Goal: Book appointment/travel/reservation

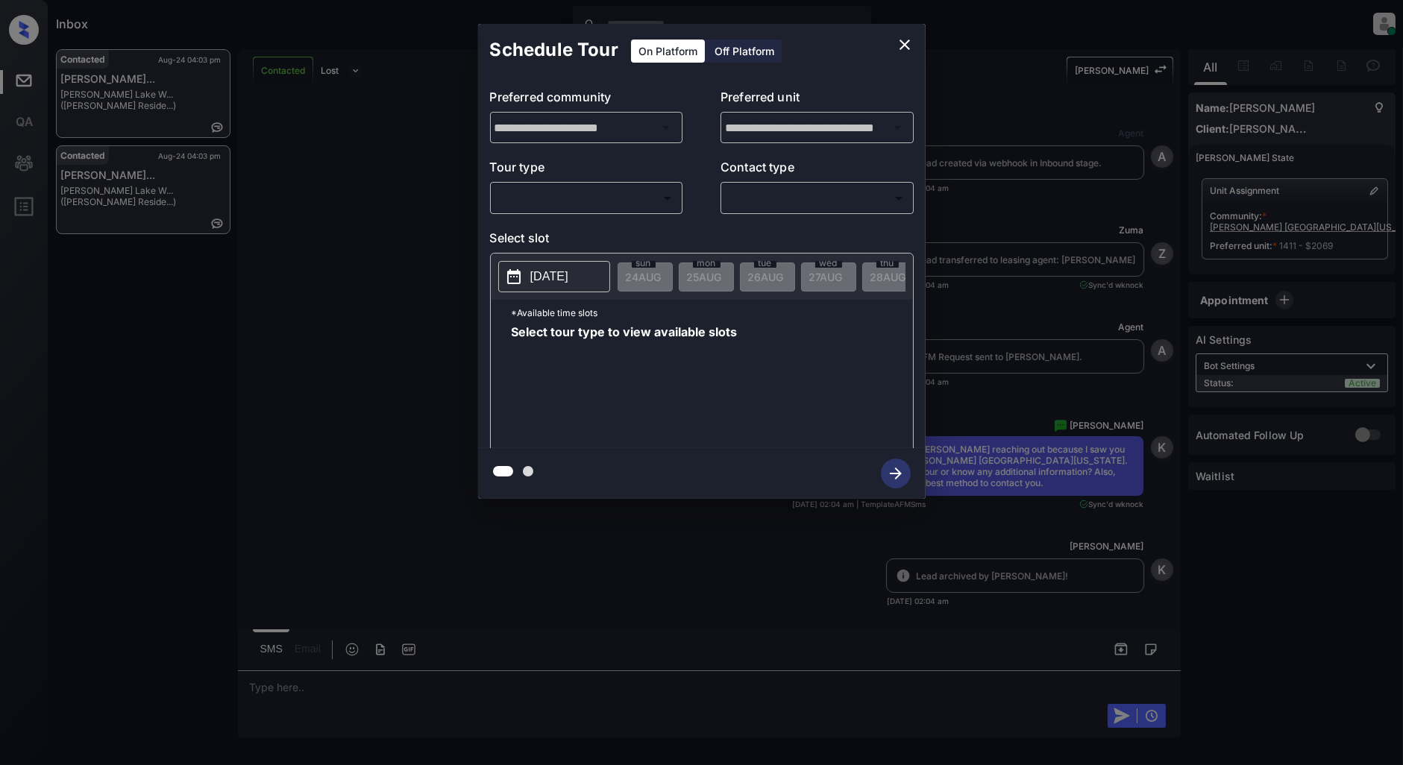
scroll to position [3159, 0]
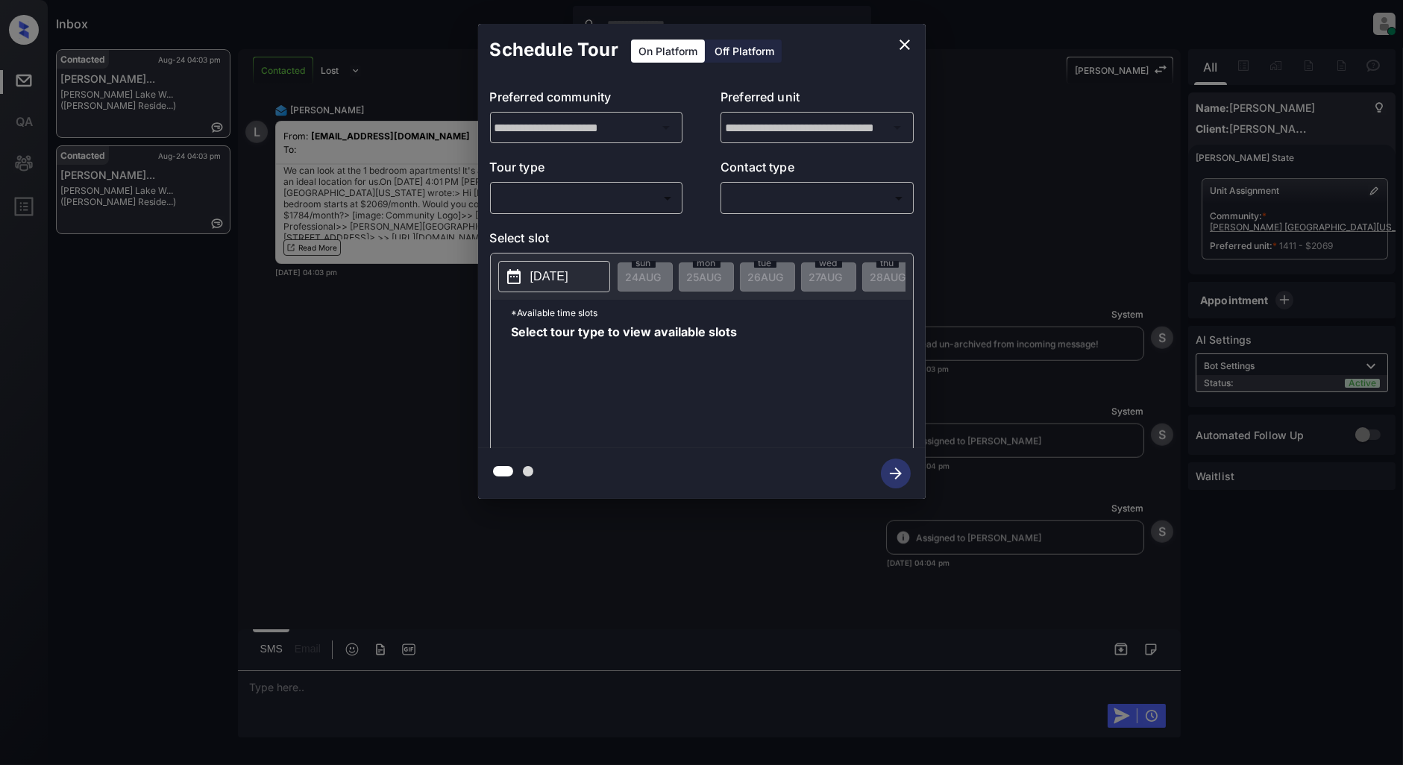
click at [559, 211] on div "​ ​" at bounding box center [586, 198] width 193 height 32
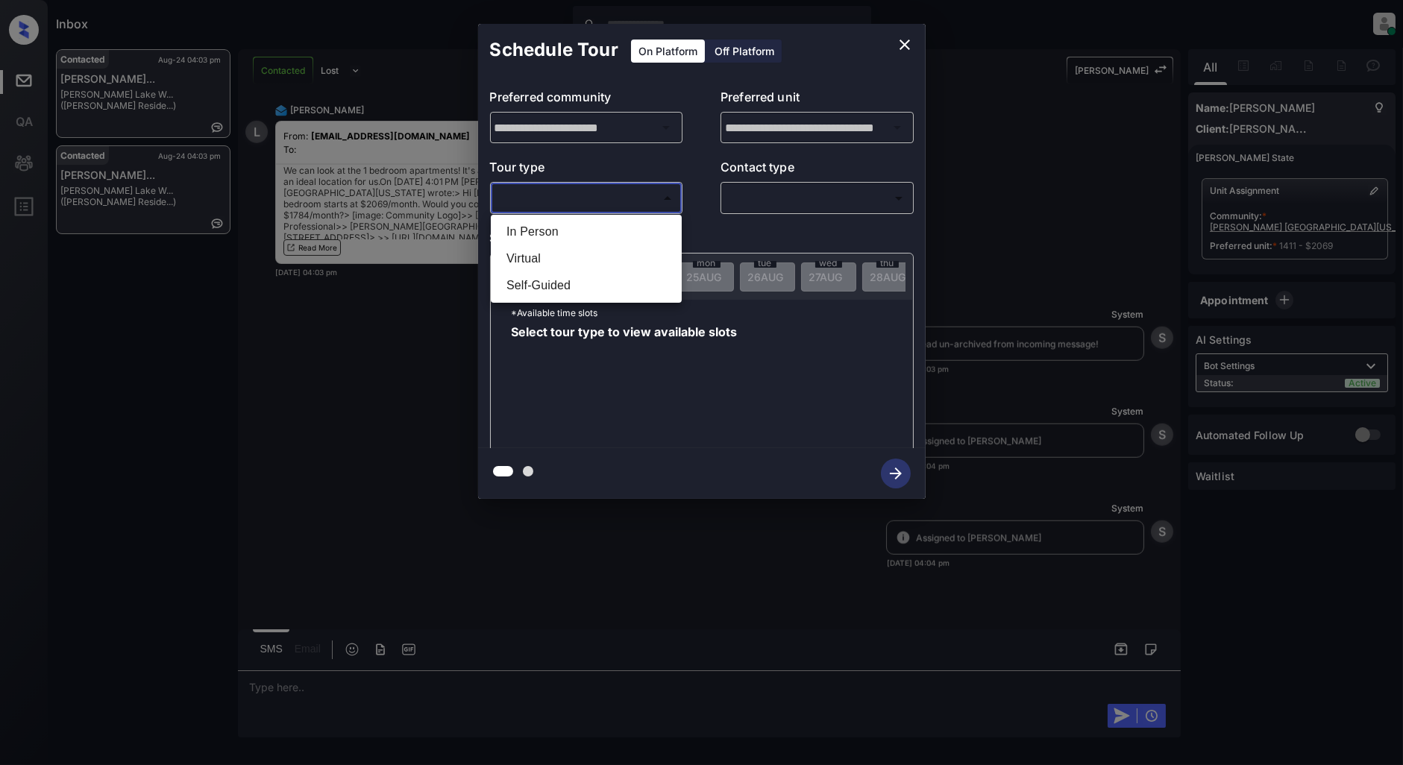
click at [554, 198] on body "Inbox [PERSON_NAME] Online Set yourself offline Set yourself on break Profile S…" at bounding box center [701, 382] width 1403 height 765
click at [558, 233] on li "In Person" at bounding box center [587, 232] width 184 height 27
type input "********"
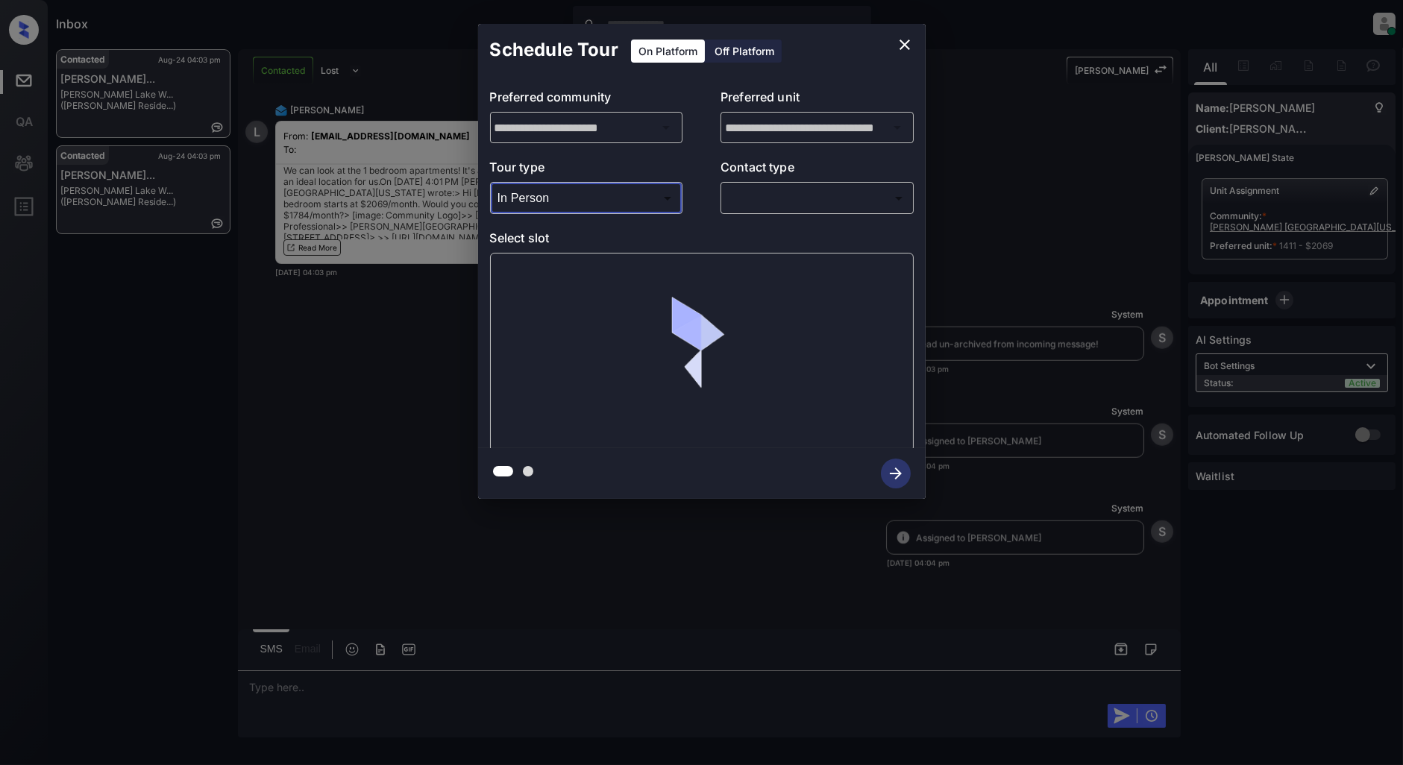
click at [789, 204] on body "Inbox [PERSON_NAME] Online Set yourself offline Set yourself on break Profile S…" at bounding box center [701, 382] width 1403 height 765
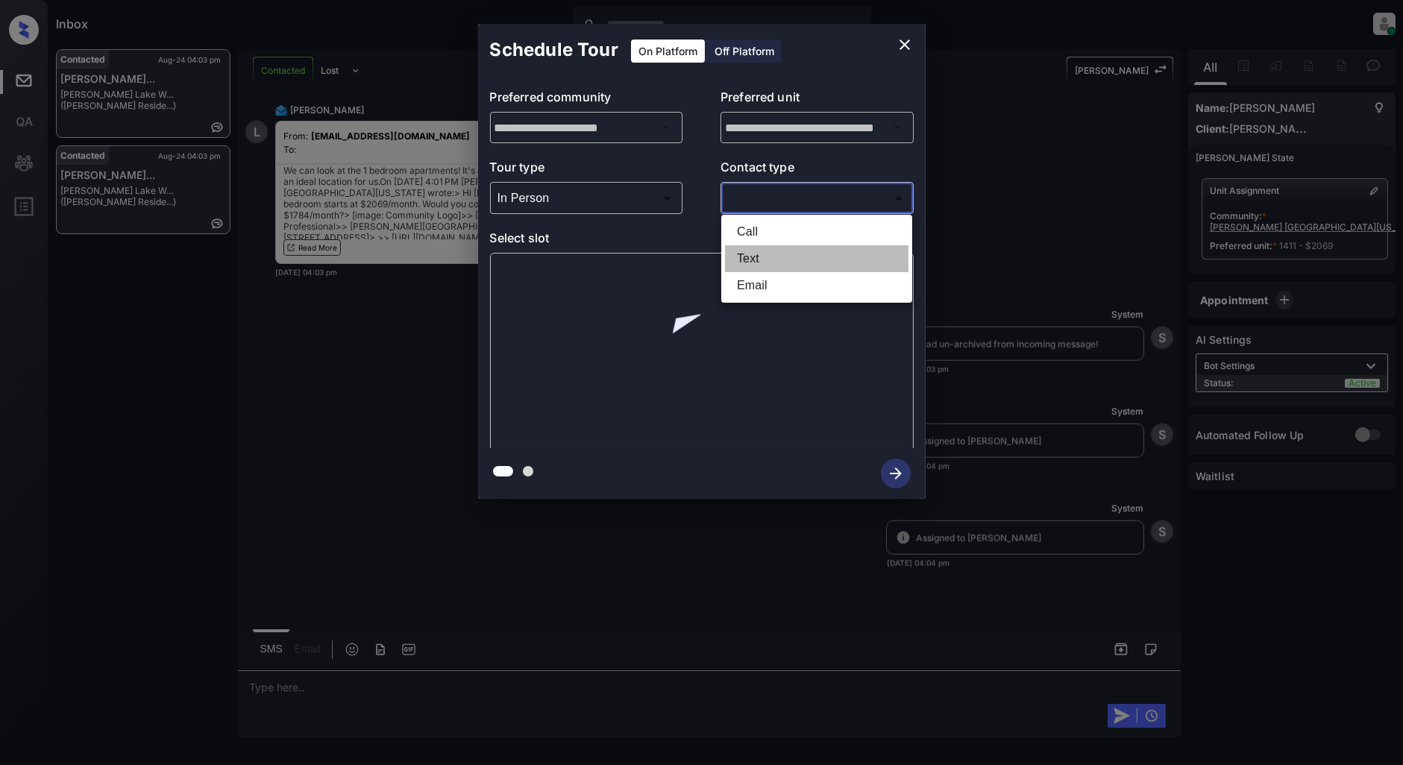
click at [768, 254] on li "Text" at bounding box center [817, 258] width 184 height 27
type input "****"
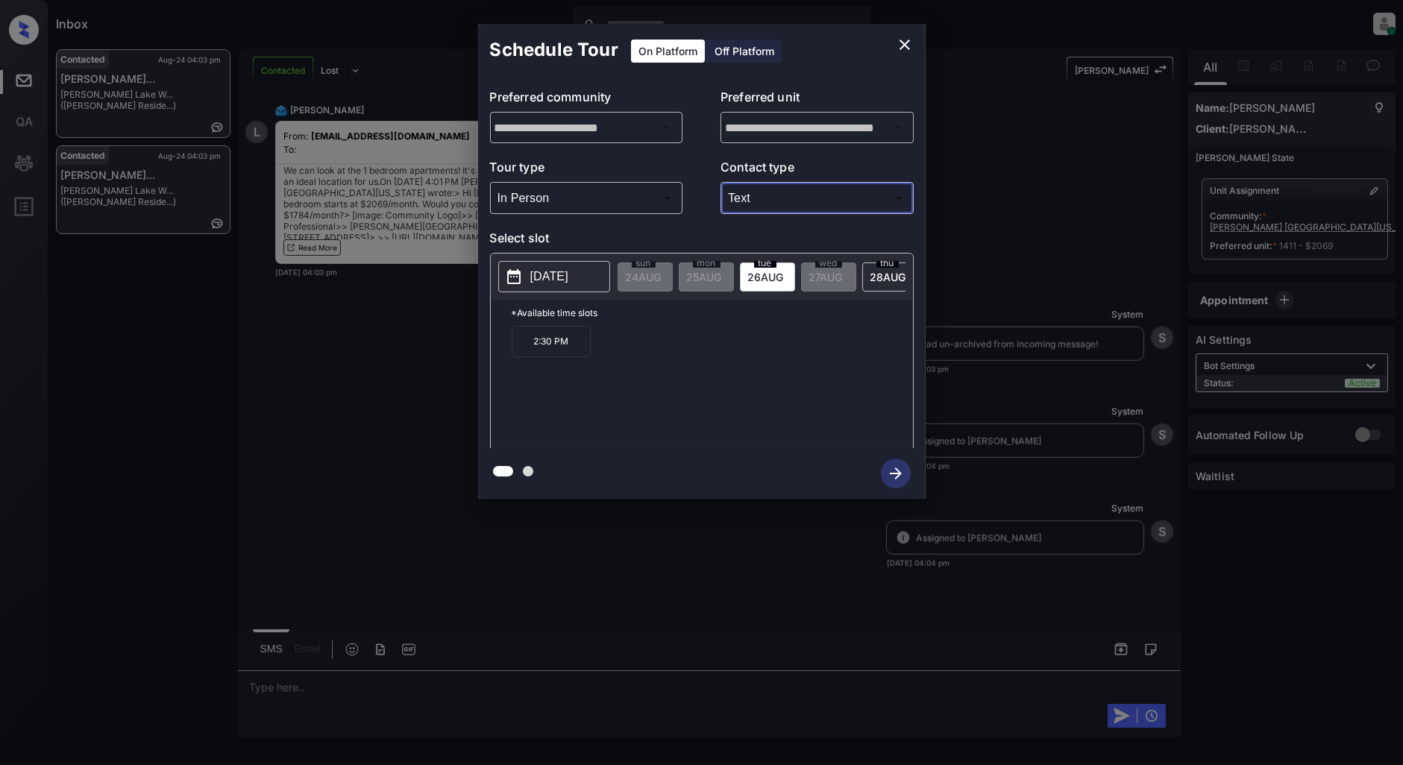
click at [568, 279] on p "[DATE]" at bounding box center [549, 277] width 38 height 18
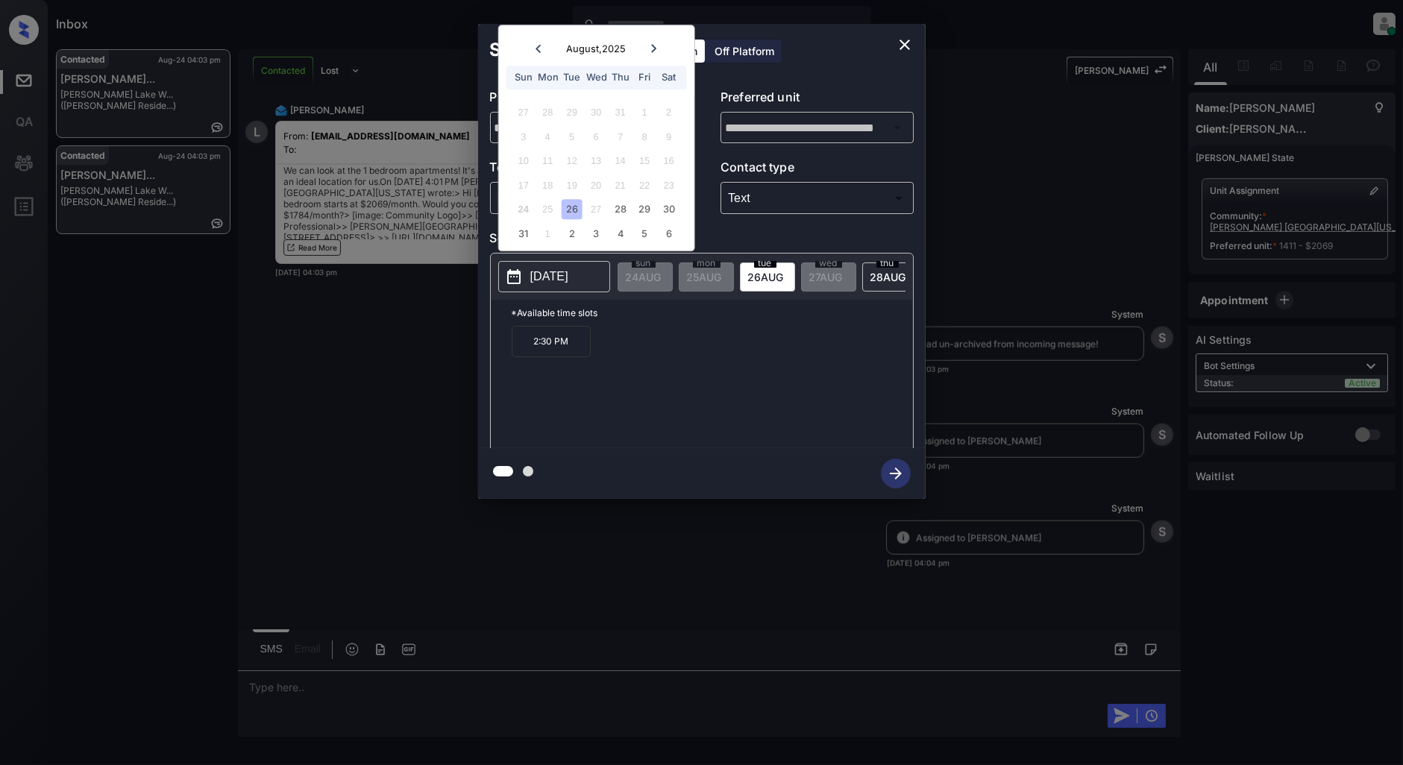
click at [655, 382] on div "2:30 PM" at bounding box center [712, 385] width 401 height 119
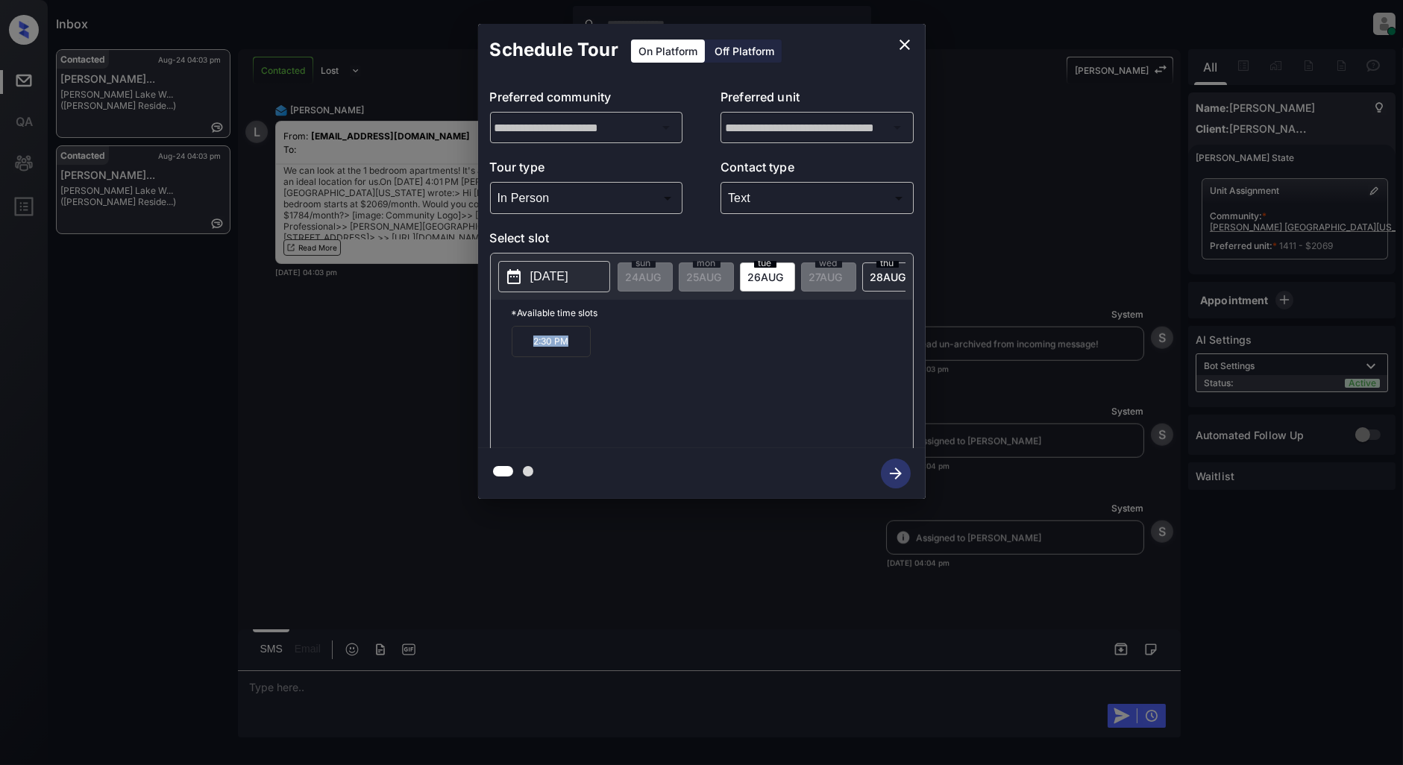
drag, startPoint x: 576, startPoint y: 358, endPoint x: 463, endPoint y: 360, distance: 112.7
click at [463, 360] on div "**********" at bounding box center [701, 261] width 1403 height 523
click at [621, 385] on div "2:30 PM" at bounding box center [712, 385] width 401 height 119
drag, startPoint x: 580, startPoint y: 353, endPoint x: 528, endPoint y: 353, distance: 51.5
click at [528, 353] on p "2:30 PM" at bounding box center [551, 341] width 79 height 31
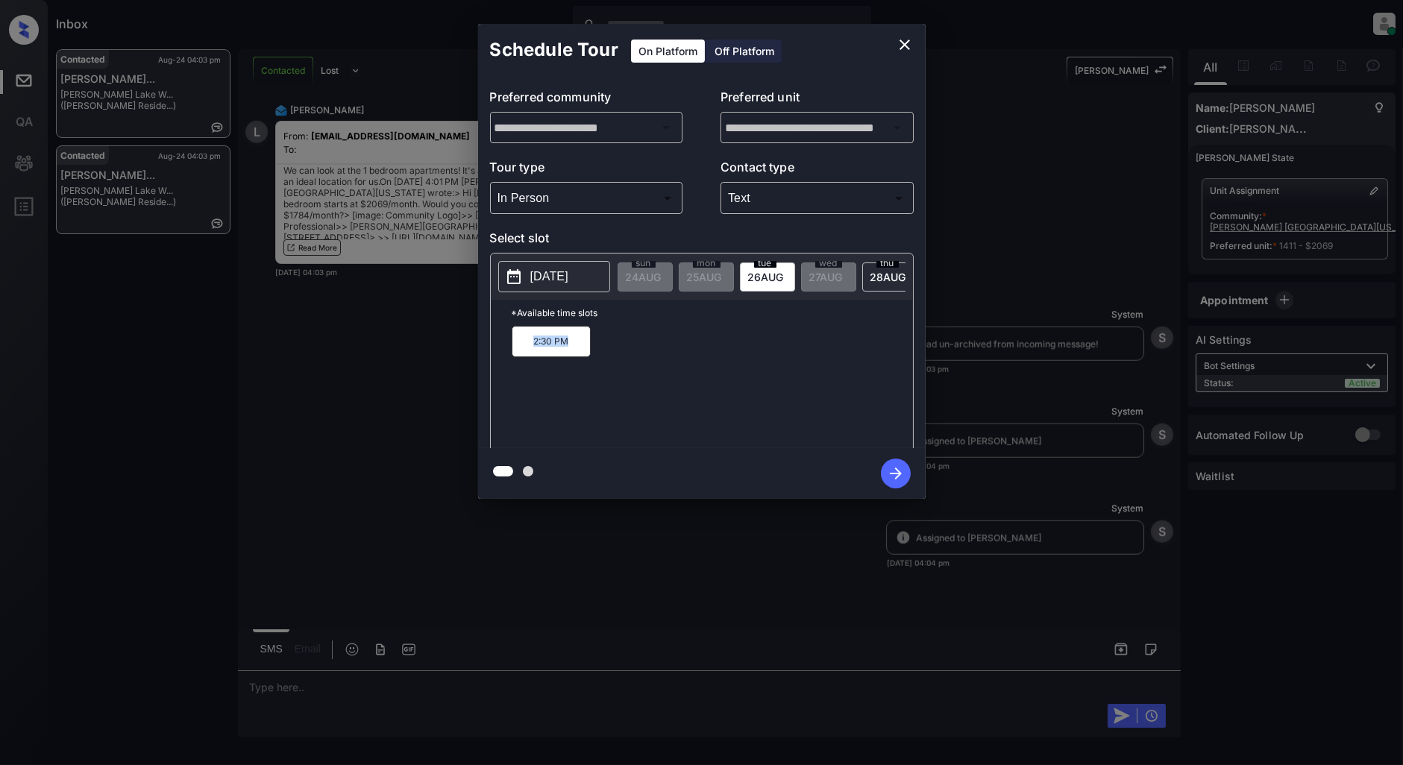
copy p "2:30 PM"
click at [903, 53] on icon "close" at bounding box center [905, 45] width 18 height 18
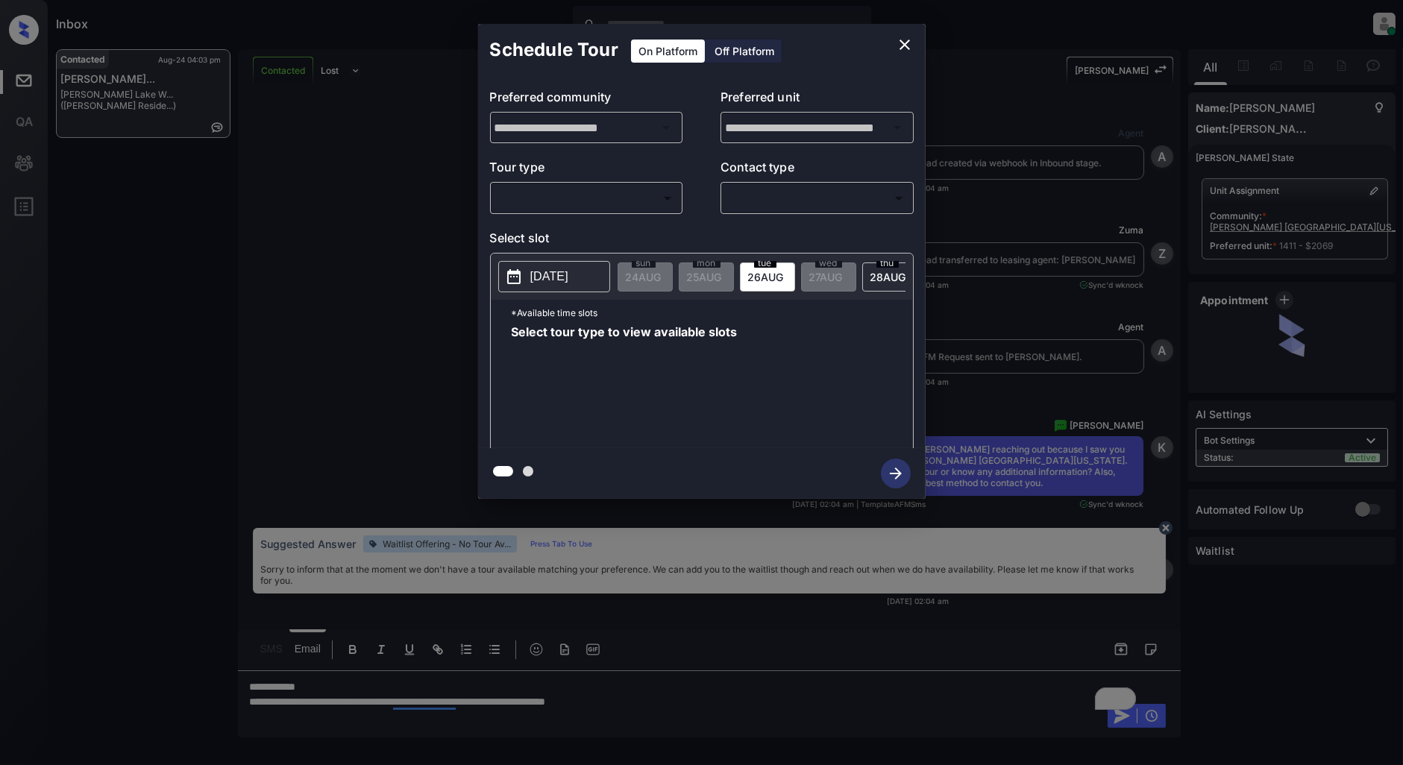
scroll to position [3159, 0]
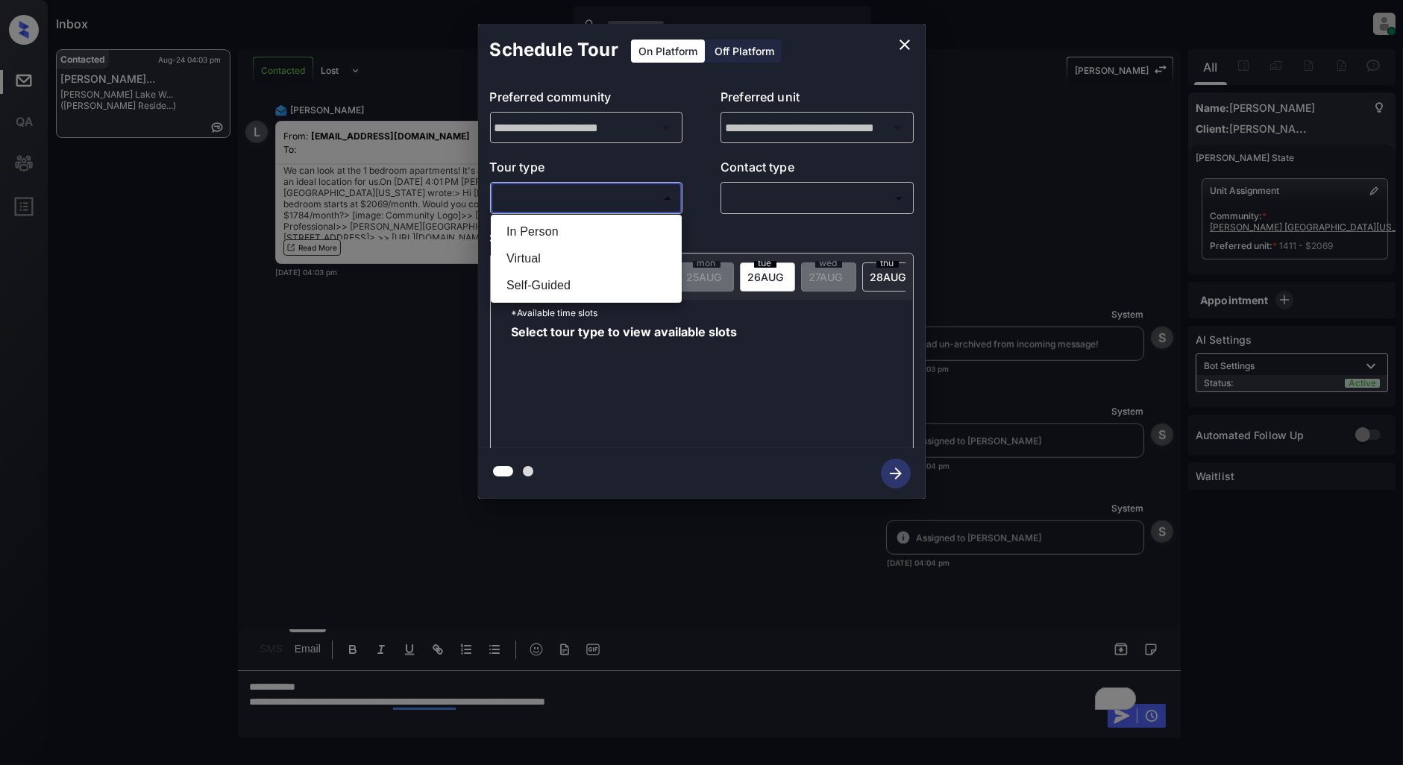
click at [585, 203] on body "Inbox Patrick Deasis Online Set yourself offline Set yourself on break Profile …" at bounding box center [701, 382] width 1403 height 765
click at [547, 235] on li "In Person" at bounding box center [587, 232] width 184 height 27
type input "********"
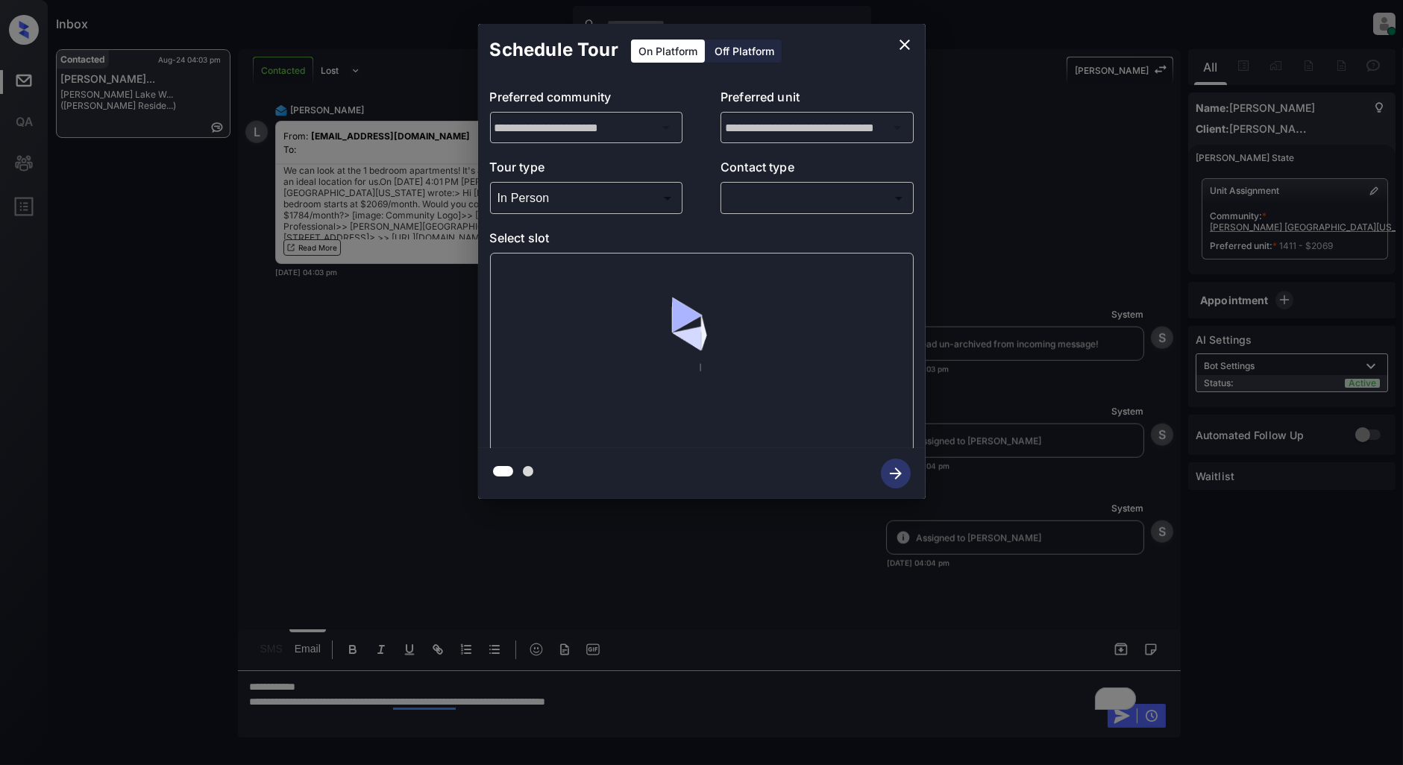
click at [809, 183] on div "​ ​" at bounding box center [817, 198] width 193 height 32
click at [794, 205] on body "Inbox Patrick Deasis Online Set yourself offline Set yourself on break Profile …" at bounding box center [701, 382] width 1403 height 765
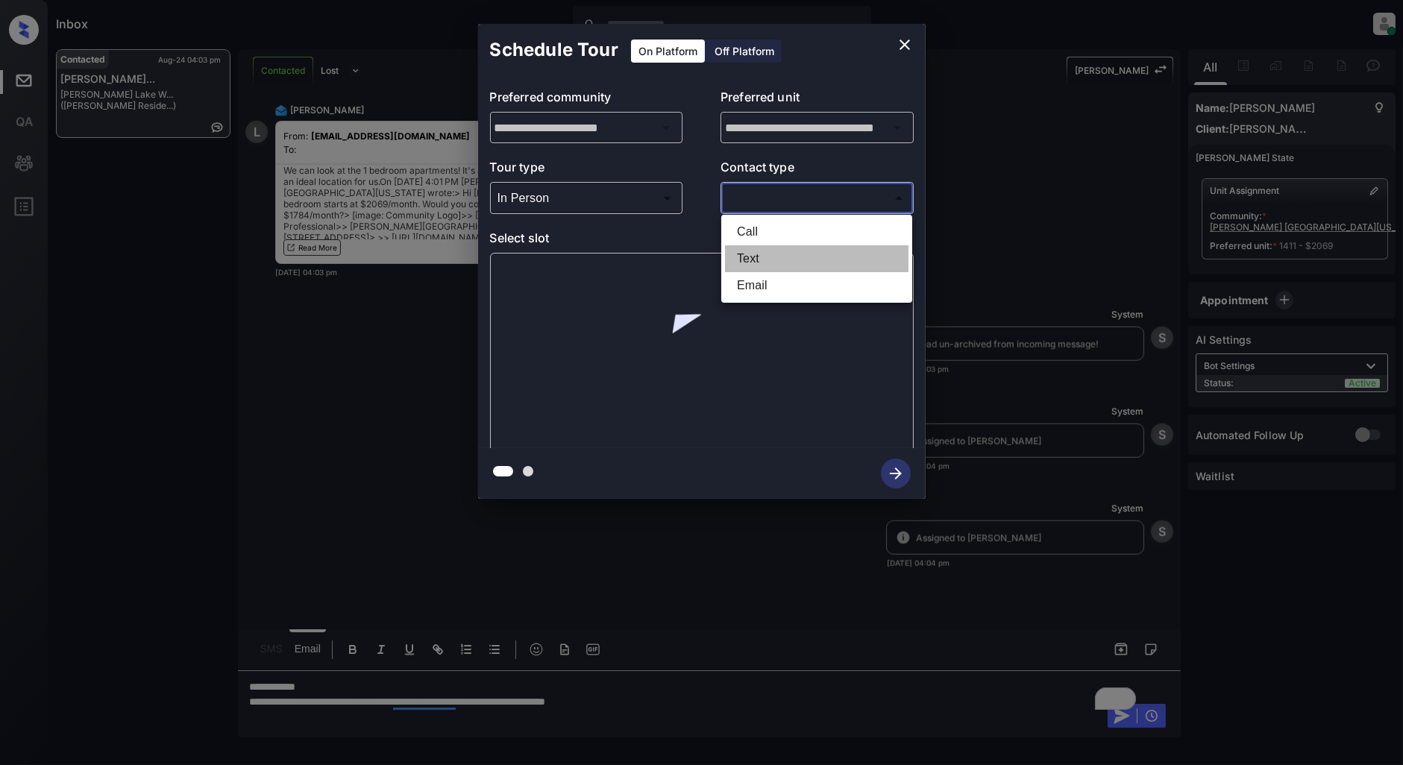
click at [762, 250] on li "Text" at bounding box center [817, 258] width 184 height 27
type input "****"
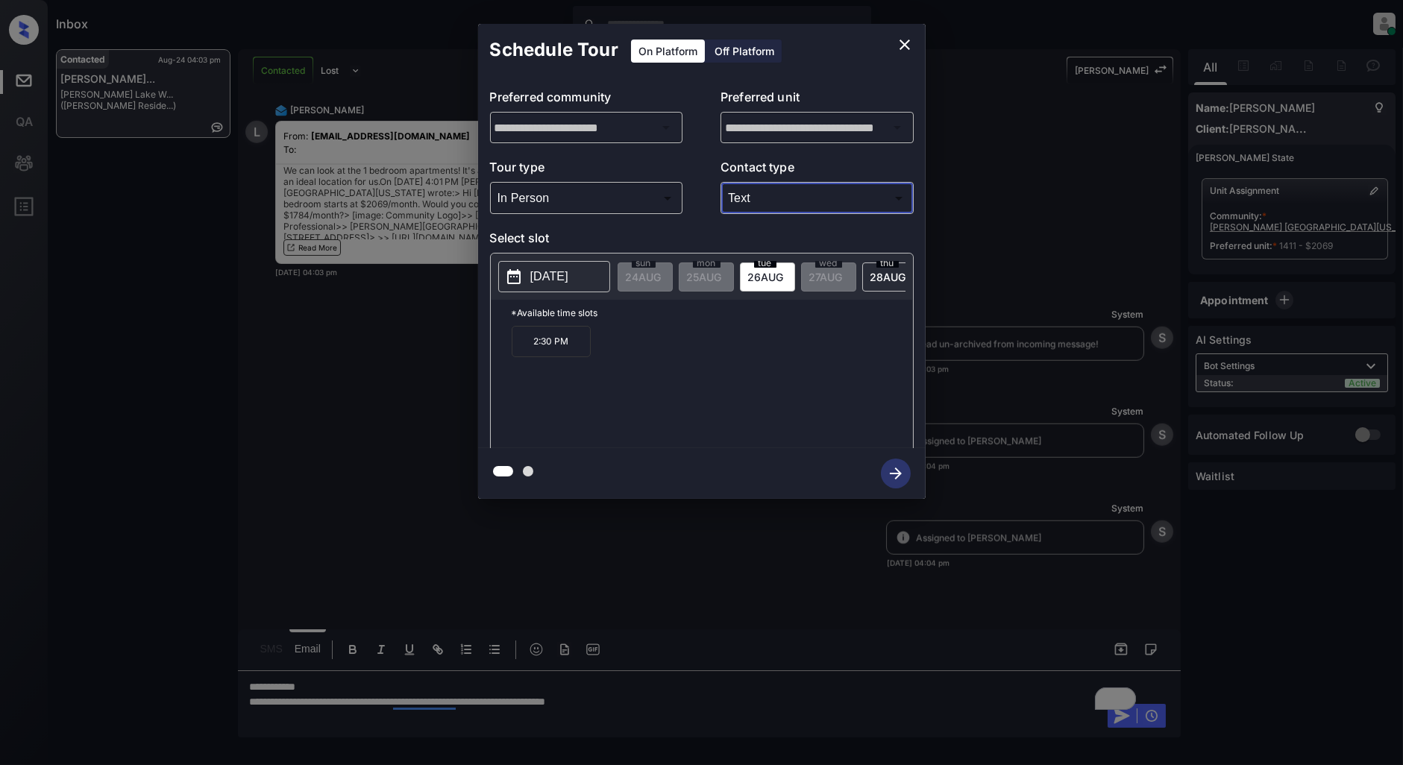
click at [903, 48] on icon "close" at bounding box center [905, 45] width 18 height 18
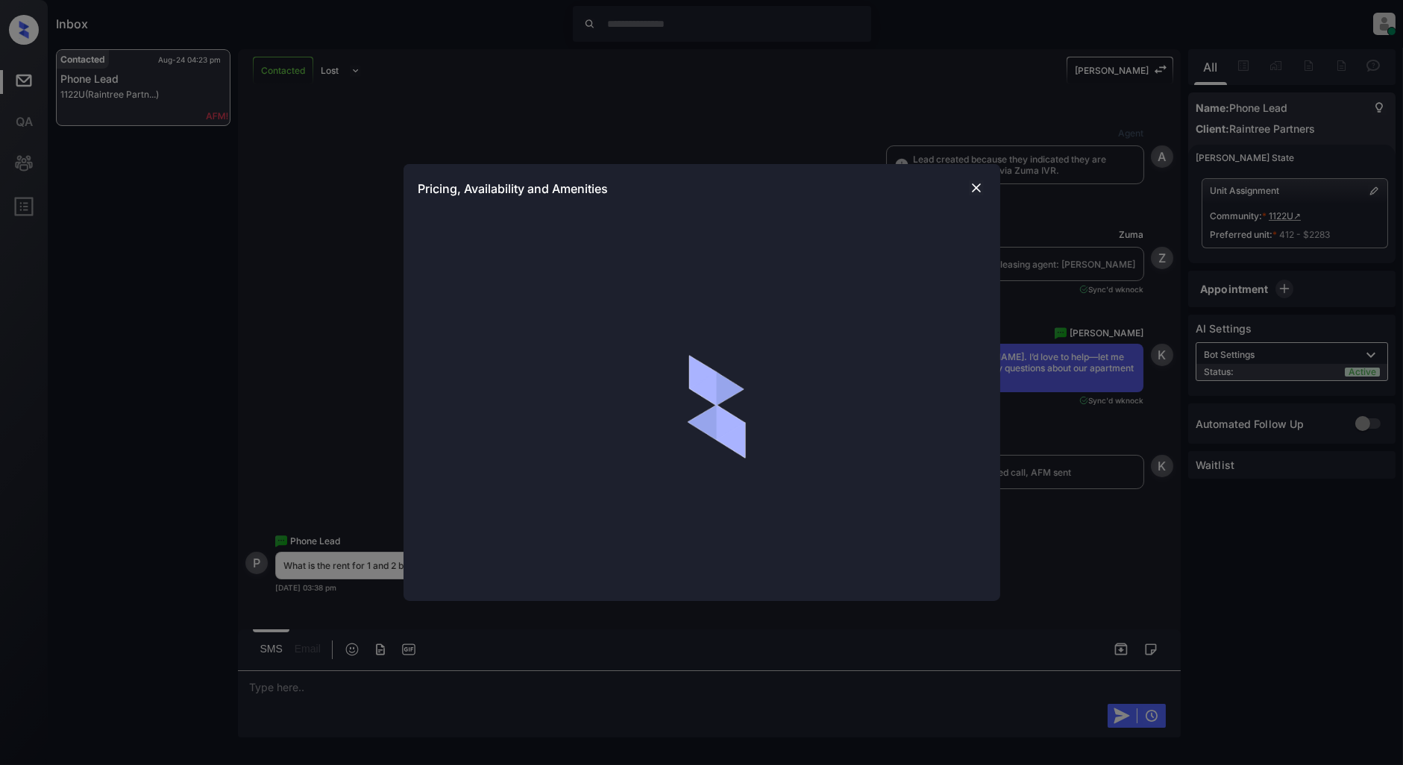
scroll to position [621, 0]
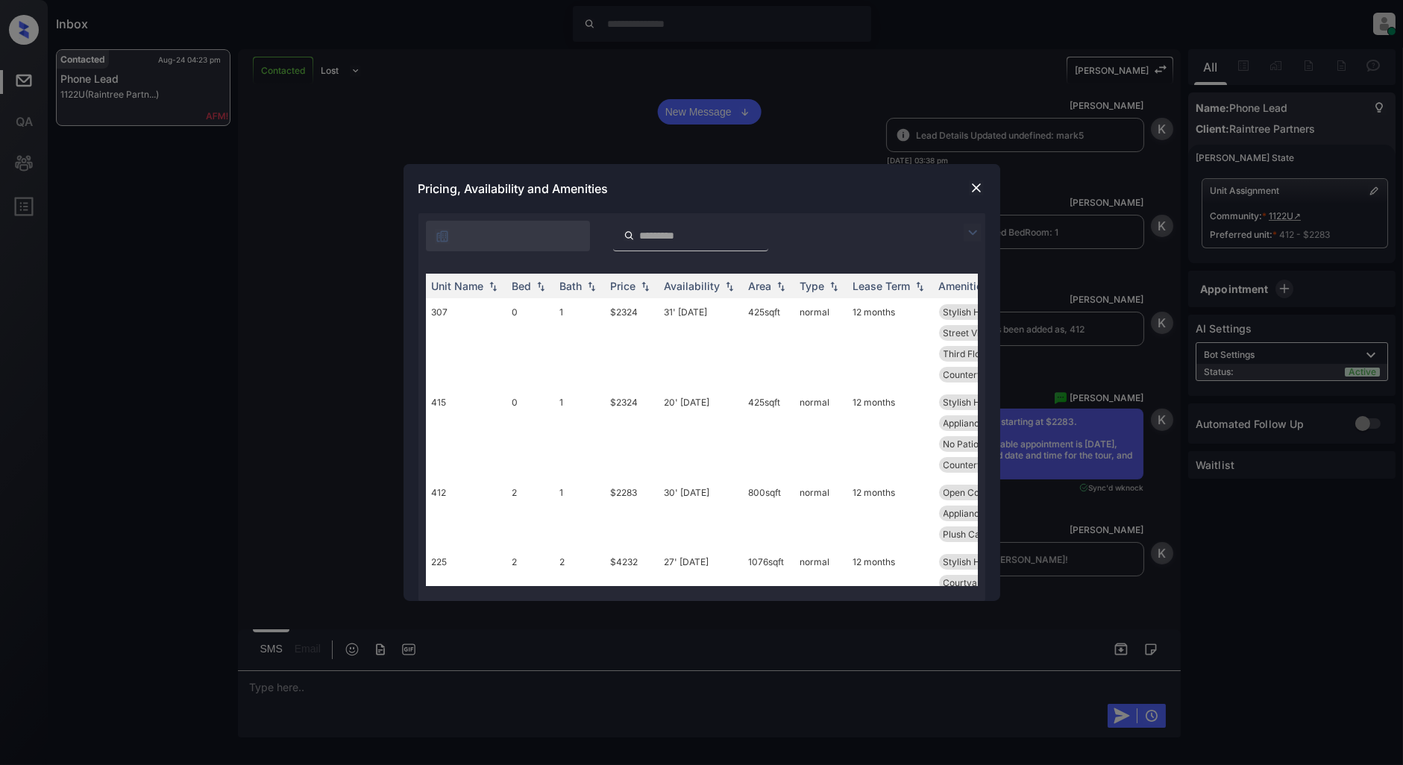
click at [966, 228] on img at bounding box center [973, 233] width 18 height 18
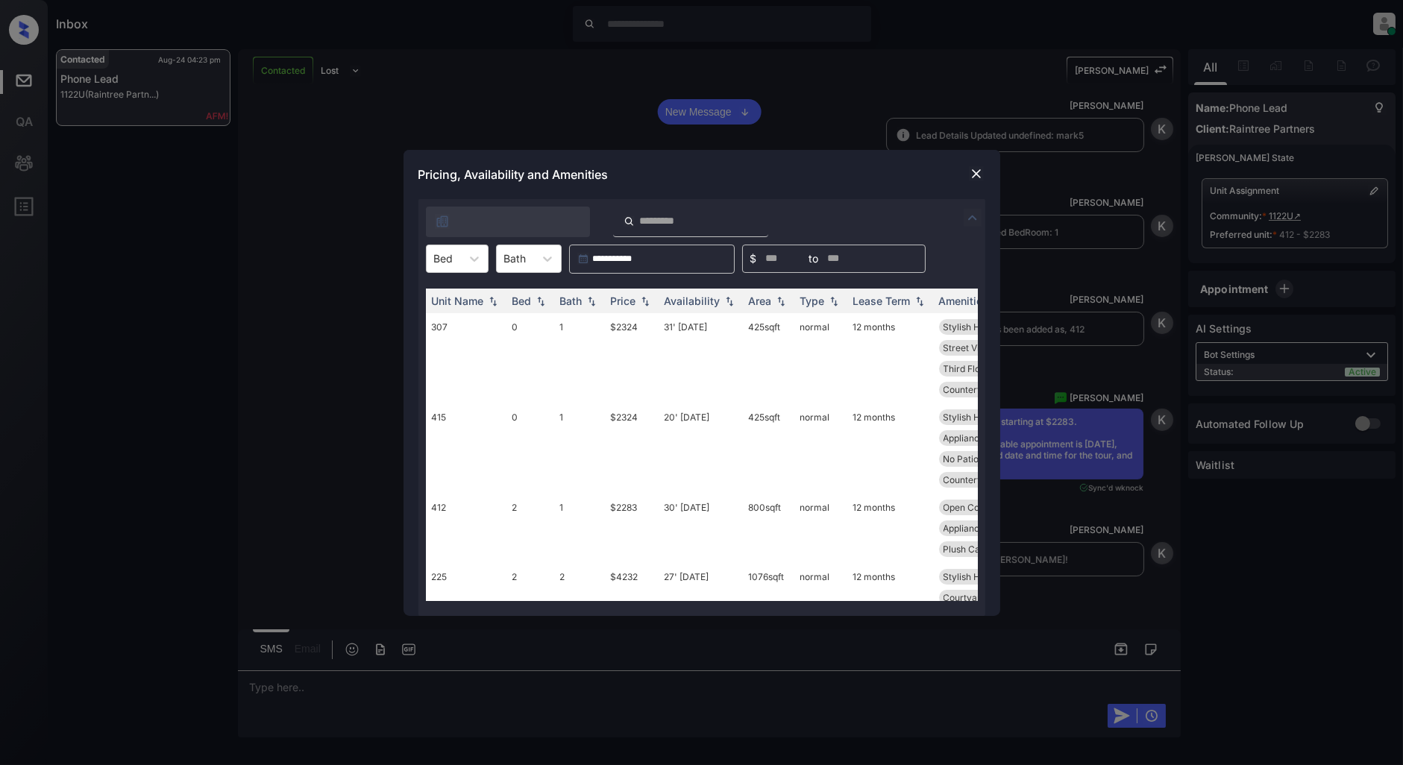
click at [971, 168] on img at bounding box center [976, 173] width 15 height 15
